Goal: Information Seeking & Learning: Learn about a topic

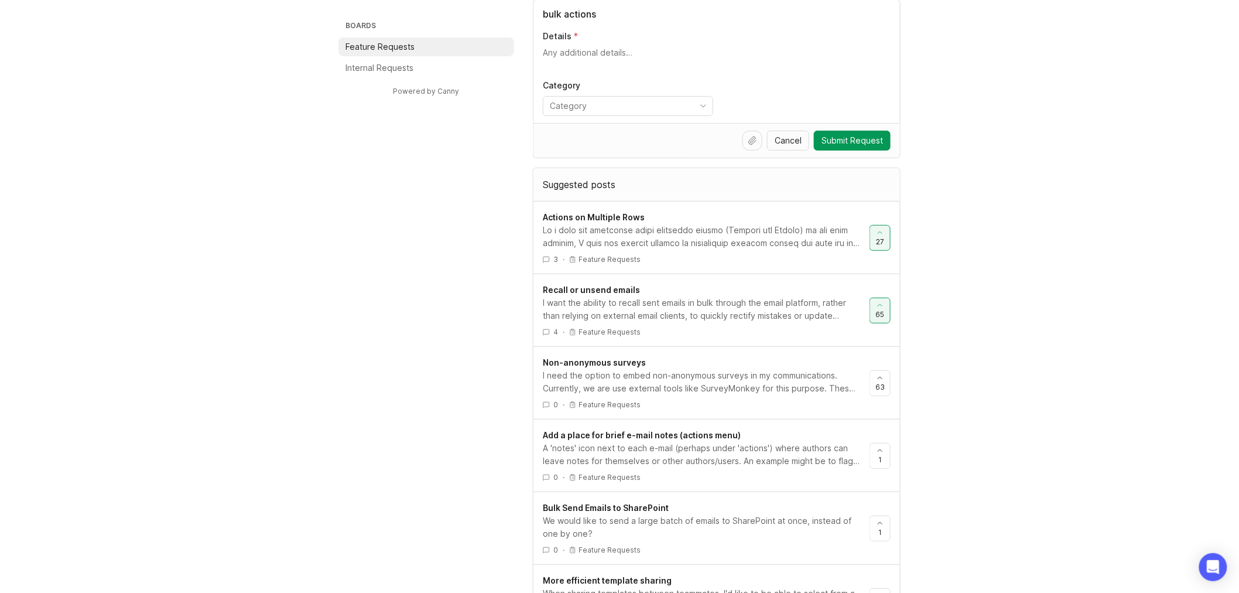
scroll to position [195, 0]
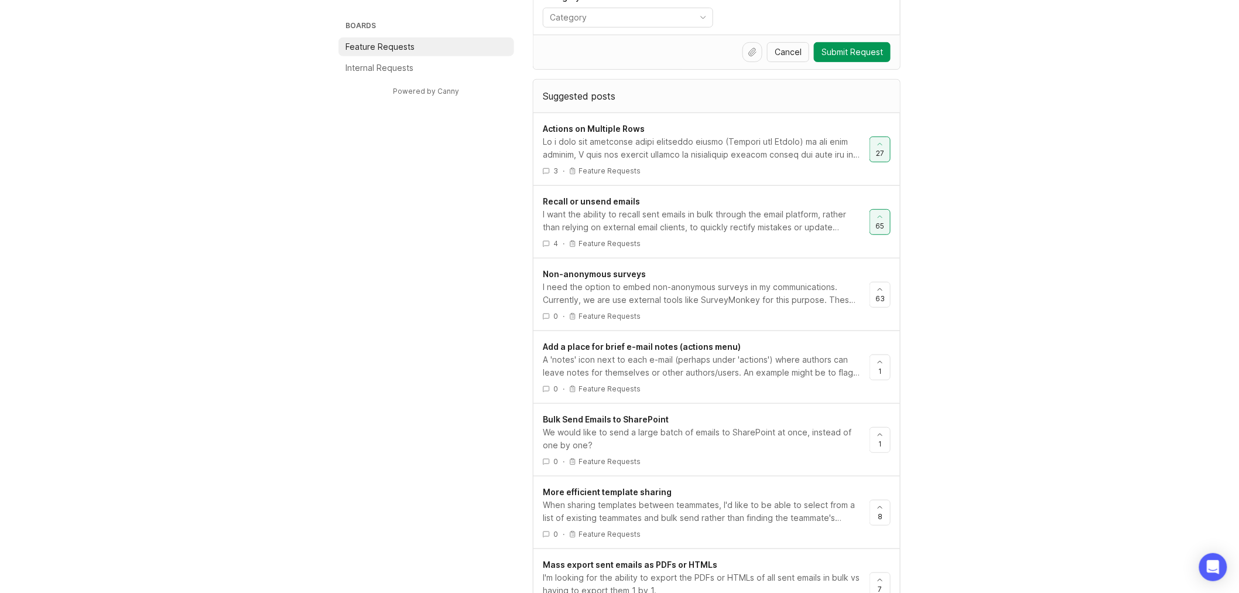
type input "bulk actions"
click at [769, 150] on div at bounding box center [701, 148] width 317 height 26
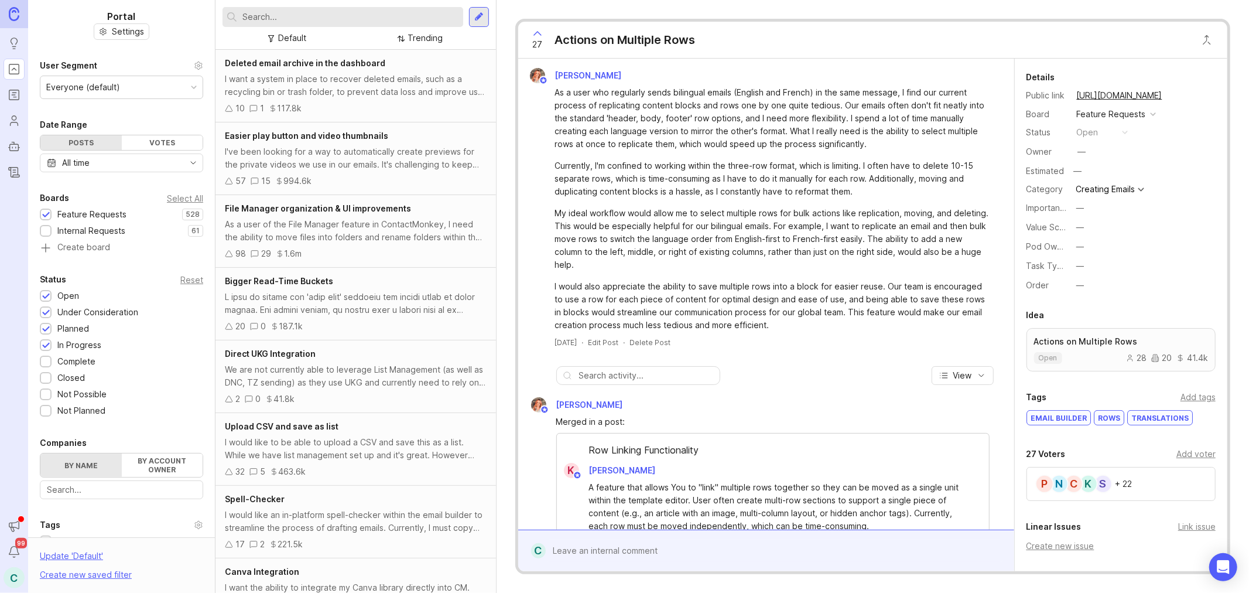
click at [1146, 479] on div "S K C N P + 22" at bounding box center [1121, 484] width 189 height 34
click at [1182, 94] on button "copy icon" at bounding box center [1174, 95] width 16 height 16
click at [15, 9] on img at bounding box center [14, 13] width 11 height 13
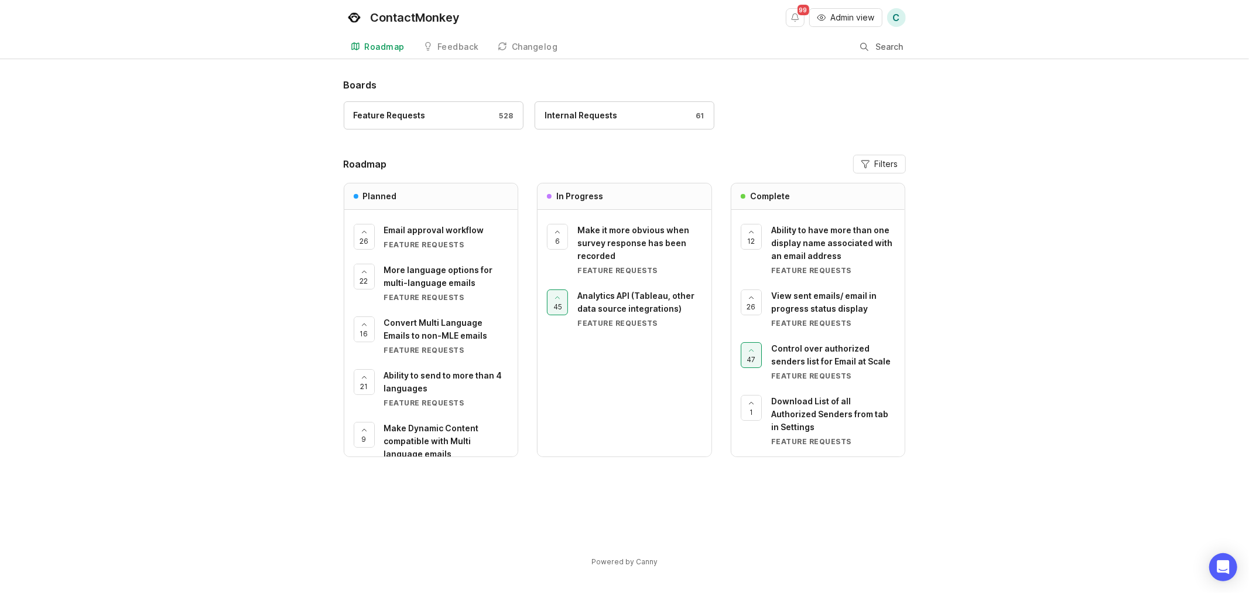
click at [525, 41] on link "Changelog" at bounding box center [528, 47] width 74 height 24
